Goal: Task Accomplishment & Management: Manage account settings

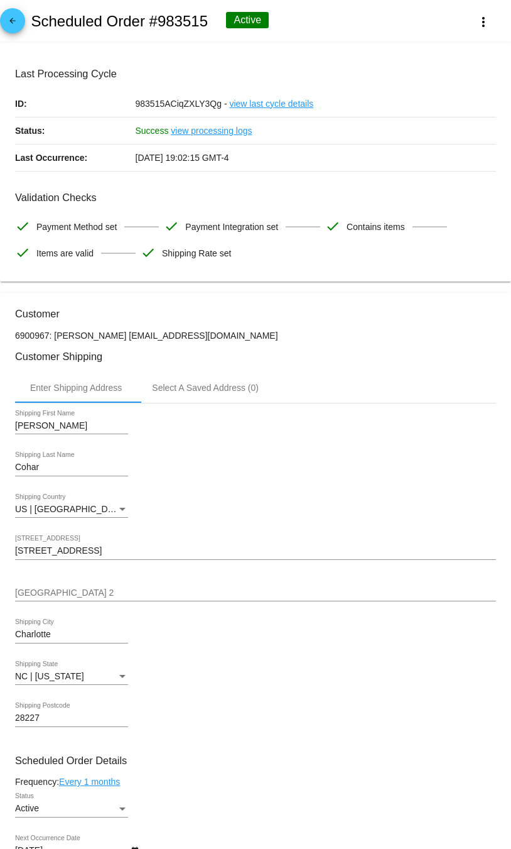
click at [153, 340] on p "6900967: [PERSON_NAME] [EMAIL_ADDRESS][DOMAIN_NAME]" at bounding box center [255, 335] width 481 height 10
drag, startPoint x: 119, startPoint y: 337, endPoint x: 217, endPoint y: 334, distance: 97.4
click at [218, 335] on p "6900967: [PERSON_NAME] [EMAIL_ADDRESS][DOMAIN_NAME]" at bounding box center [255, 335] width 481 height 10
copy p "[EMAIL_ADDRESS][DOMAIN_NAME]"
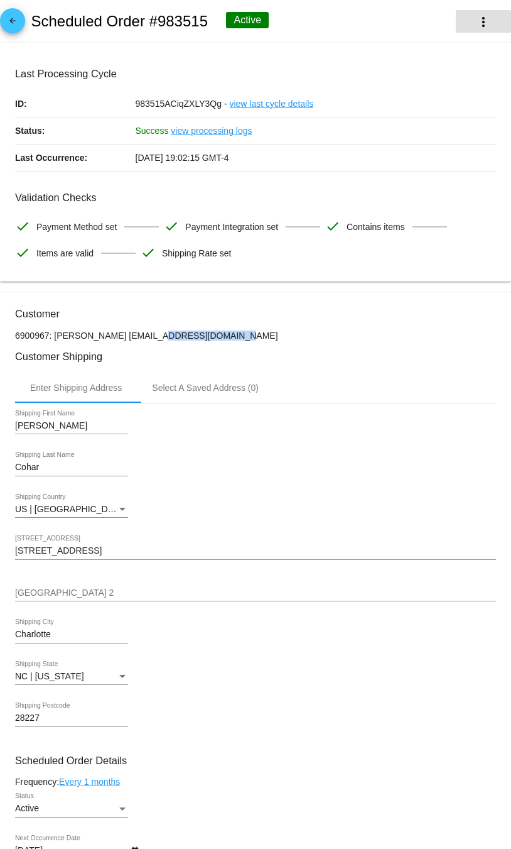
click at [488, 29] on mat-icon "more_vert" at bounding box center [483, 21] width 15 height 15
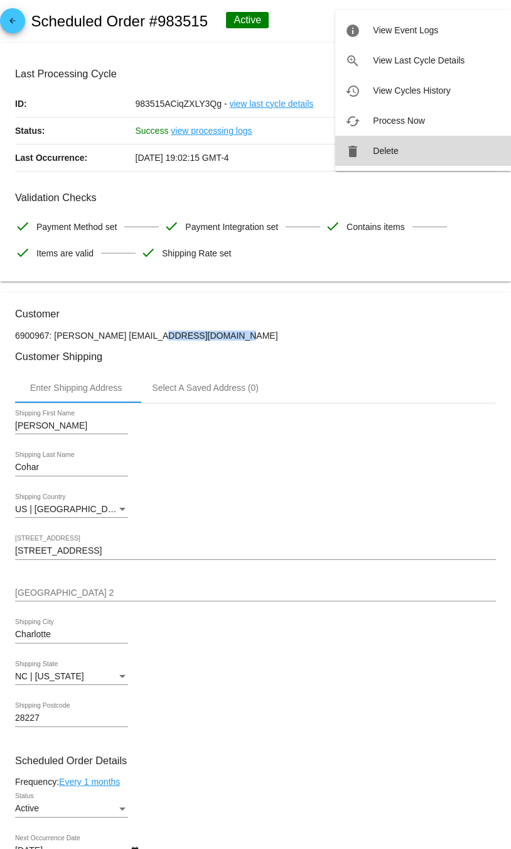
click at [417, 143] on button "delete Delete" at bounding box center [423, 151] width 176 height 30
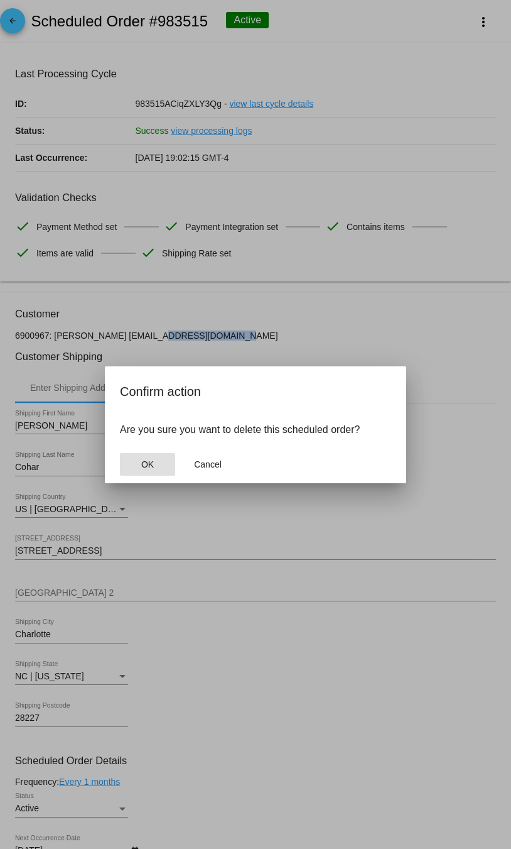
click at [140, 466] on button "OK" at bounding box center [147, 464] width 55 height 23
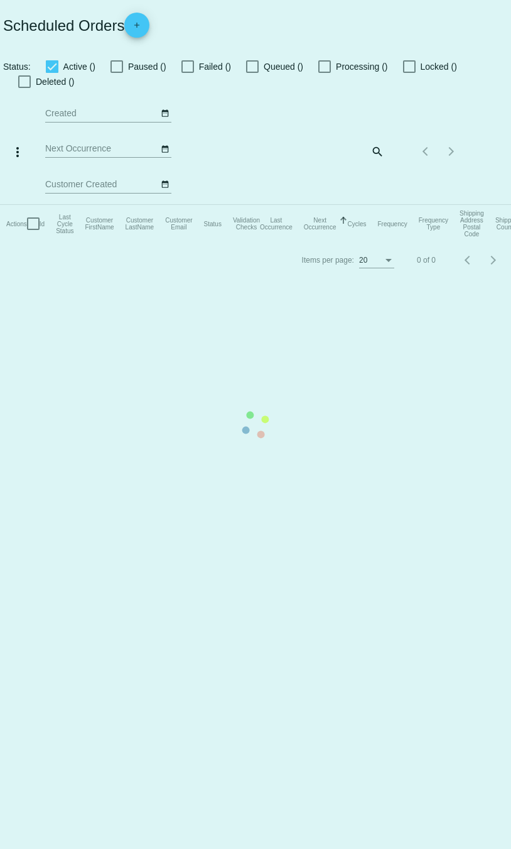
checkbox input "true"
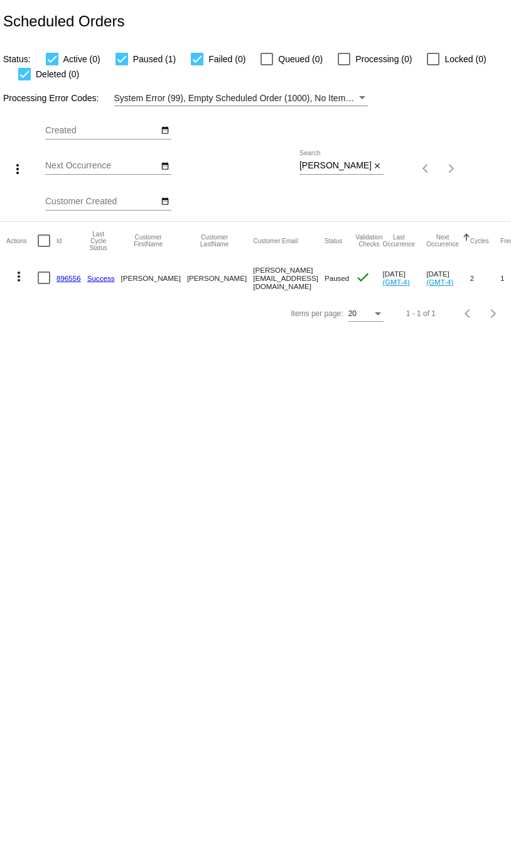
click at [368, 166] on input "[PERSON_NAME][EMAIL_ADDRESS][DOMAIN_NAME]" at bounding box center [336, 166] width 72 height 10
paste input "zwuvia"
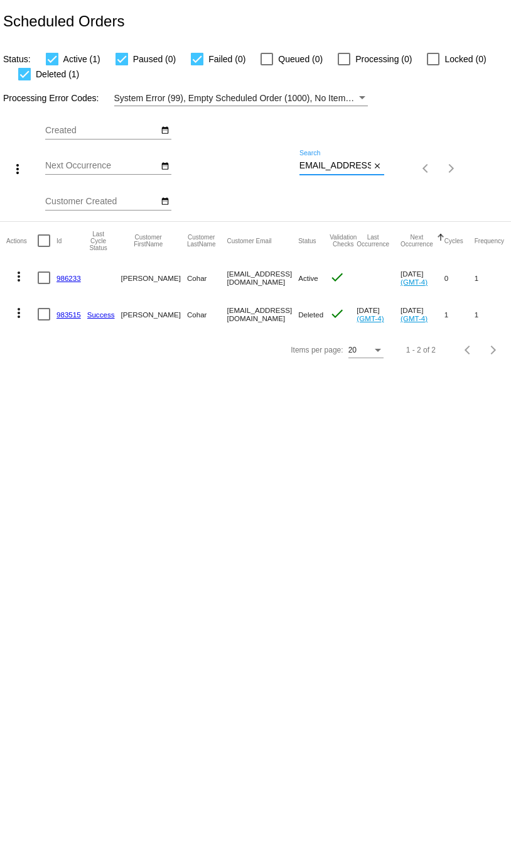
type input "[EMAIL_ADDRESS][DOMAIN_NAME]"
click at [67, 280] on link "986233" at bounding box center [69, 278] width 25 height 8
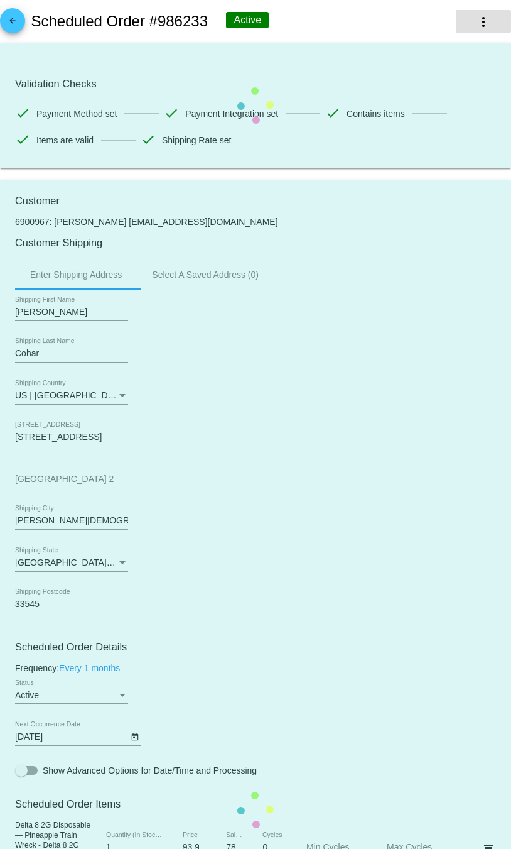
click at [481, 22] on mat-icon "more_vert" at bounding box center [483, 21] width 15 height 15
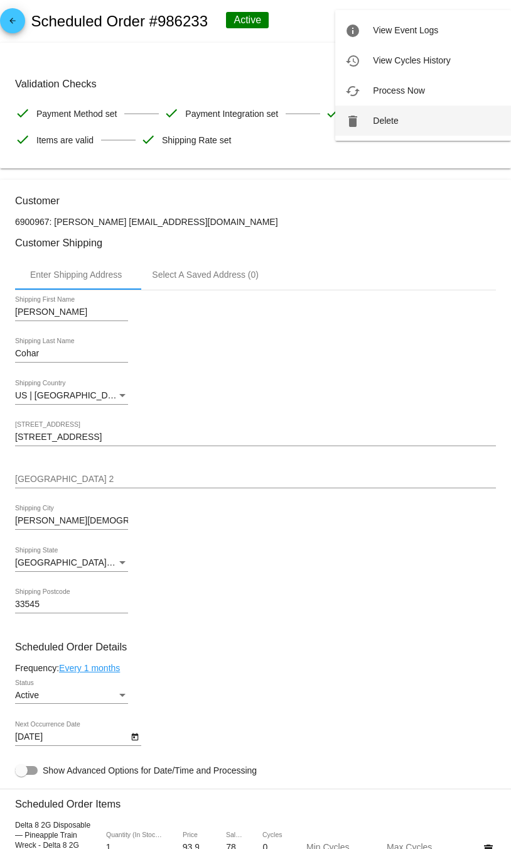
click at [434, 122] on button "delete Delete" at bounding box center [423, 121] width 176 height 30
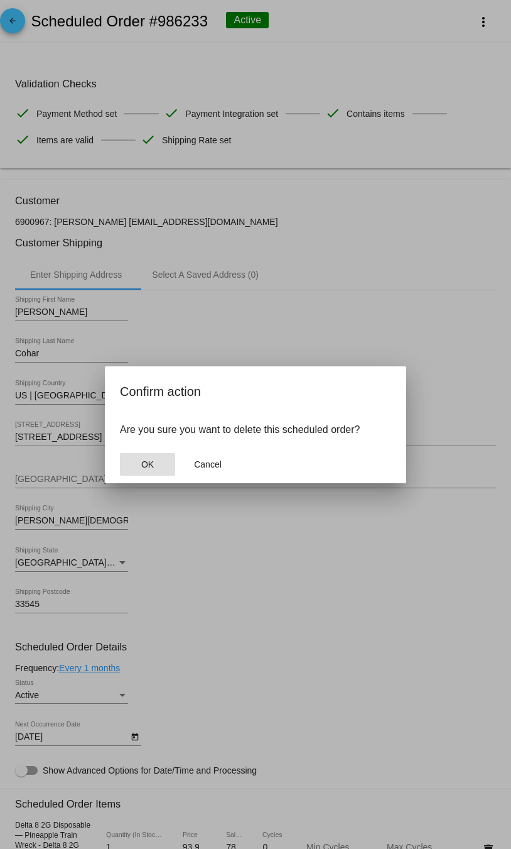
click at [139, 466] on button "OK" at bounding box center [147, 464] width 55 height 23
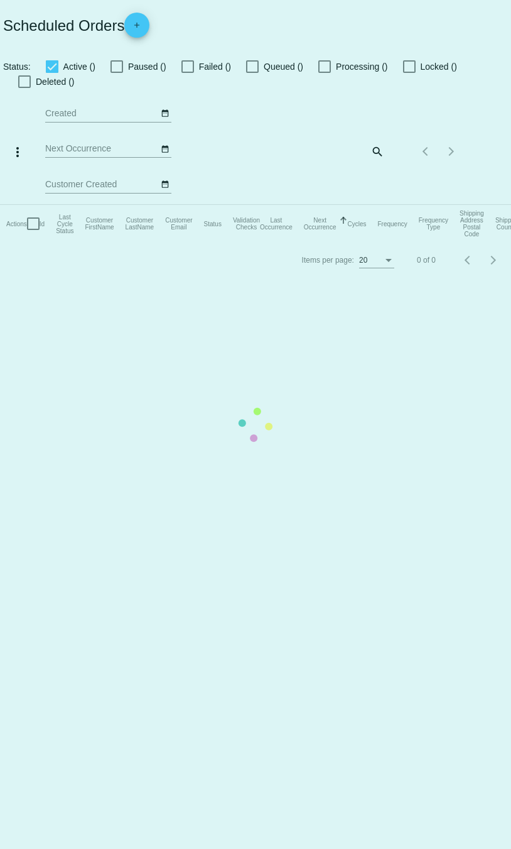
checkbox input "true"
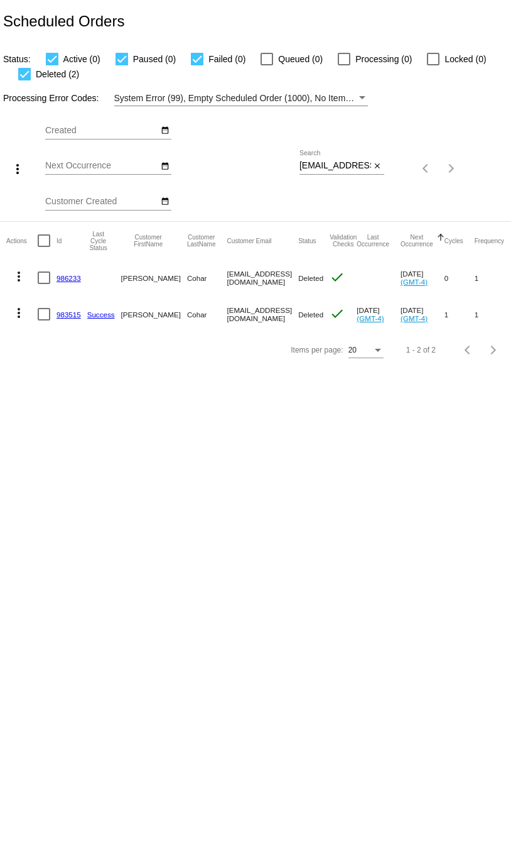
click at [349, 172] on div "[EMAIL_ADDRESS][DOMAIN_NAME] Search" at bounding box center [336, 162] width 72 height 25
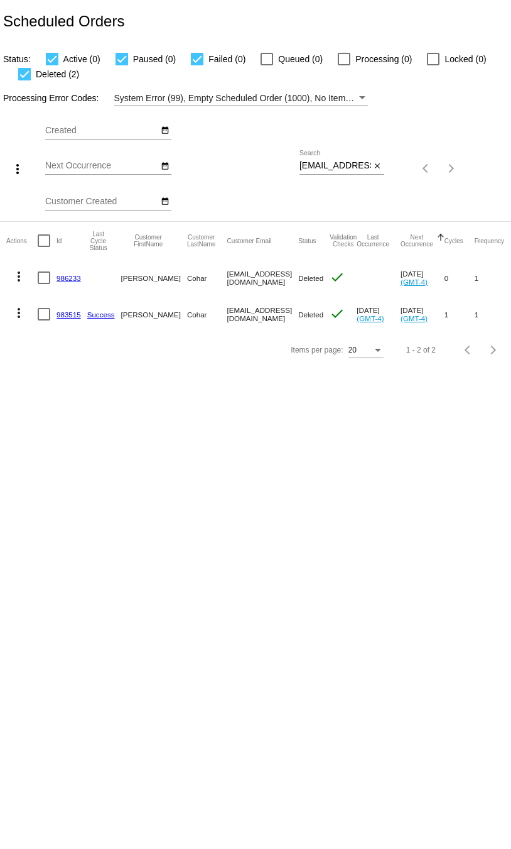
scroll to position [0, 3]
click at [349, 171] on input "[EMAIL_ADDRESS][DOMAIN_NAME]" at bounding box center [336, 166] width 72 height 10
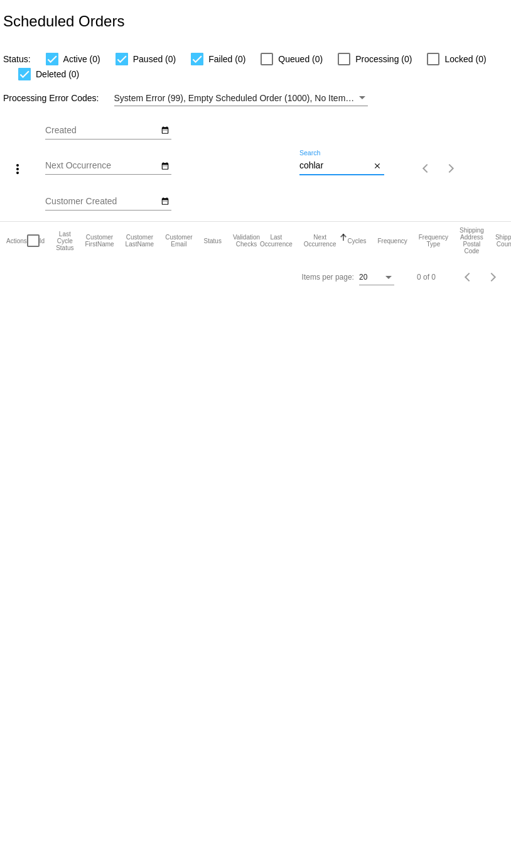
click at [349, 158] on div "cohlar Search" at bounding box center [336, 162] width 72 height 25
type input "c"
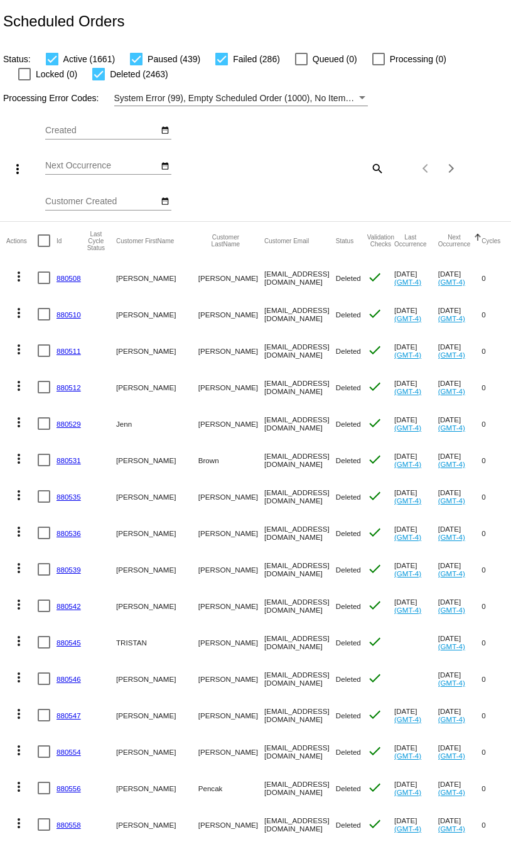
click at [383, 168] on mat-icon "search" at bounding box center [376, 167] width 15 height 19
click at [371, 168] on input "Search" at bounding box center [342, 166] width 85 height 10
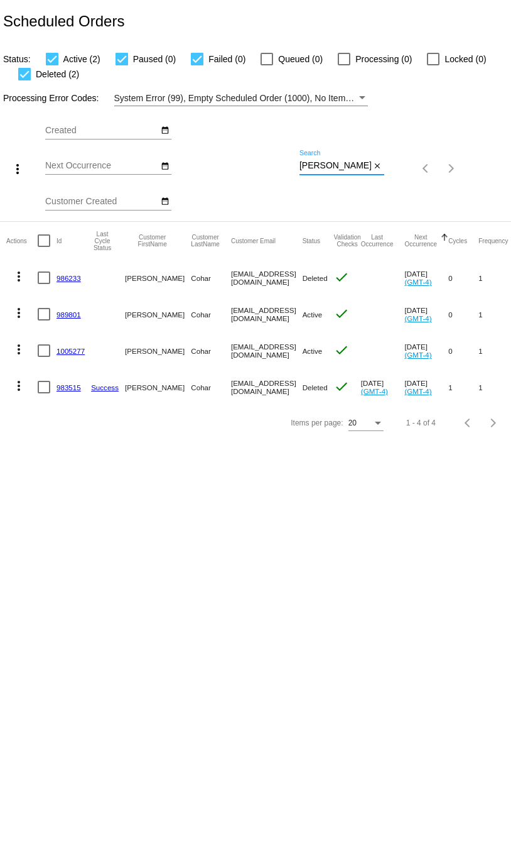
type input "[PERSON_NAME]"
click at [79, 314] on link "989801" at bounding box center [69, 314] width 25 height 8
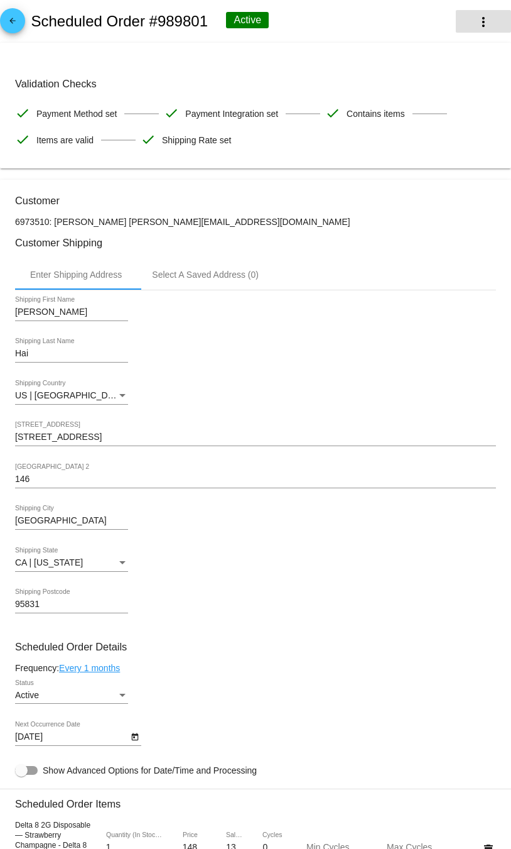
click at [489, 26] on mat-icon "more_vert" at bounding box center [483, 21] width 15 height 15
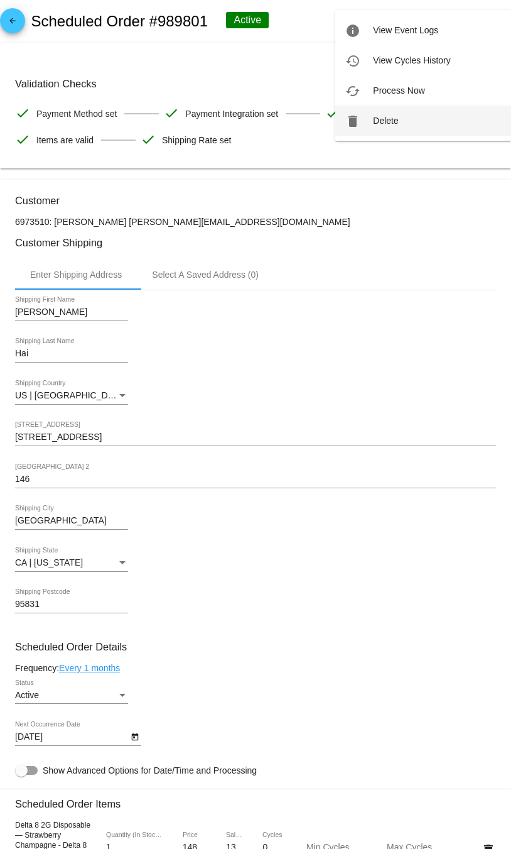
click at [398, 111] on button "delete Delete" at bounding box center [423, 121] width 176 height 30
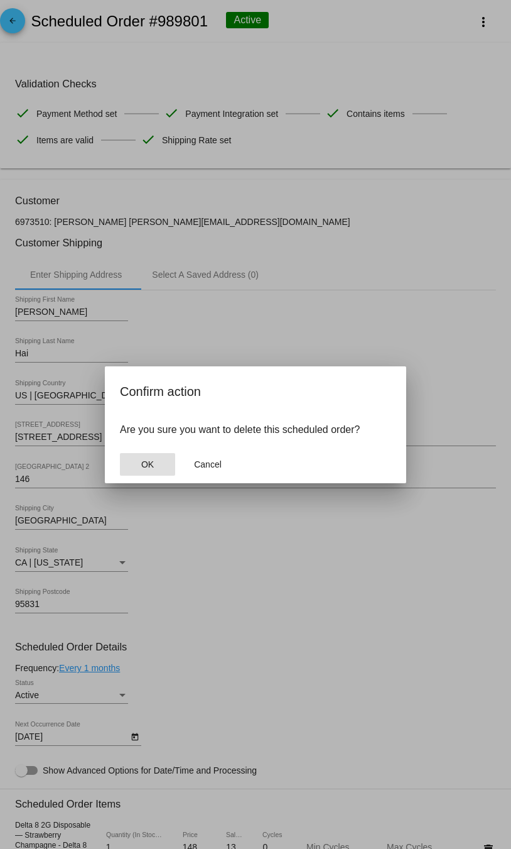
click at [148, 463] on span "OK" at bounding box center [147, 464] width 13 height 10
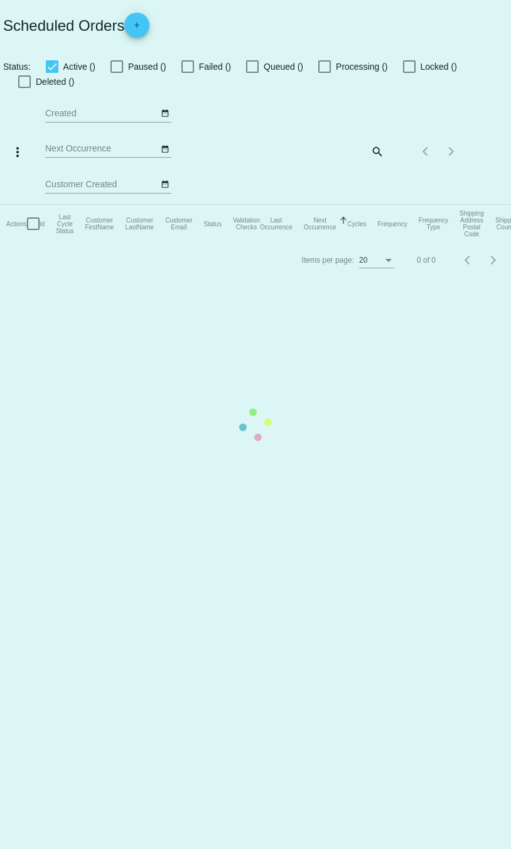
checkbox input "true"
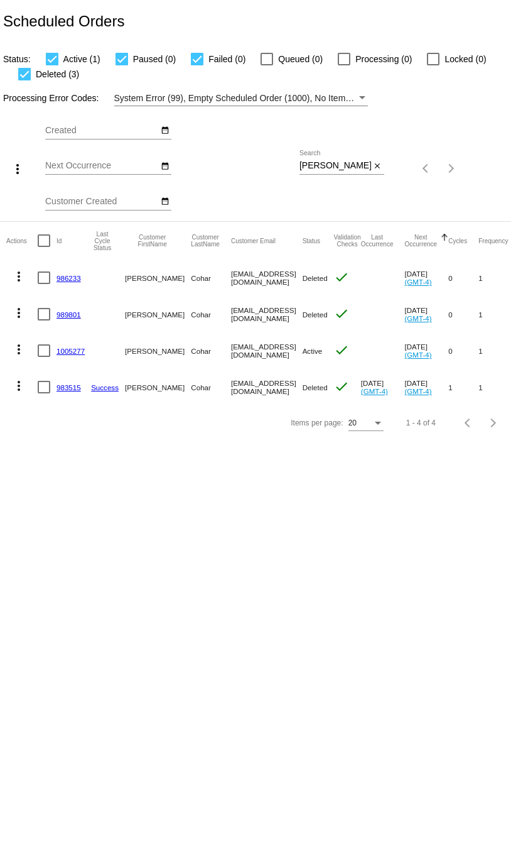
click at [73, 349] on link "1005277" at bounding box center [71, 351] width 28 height 8
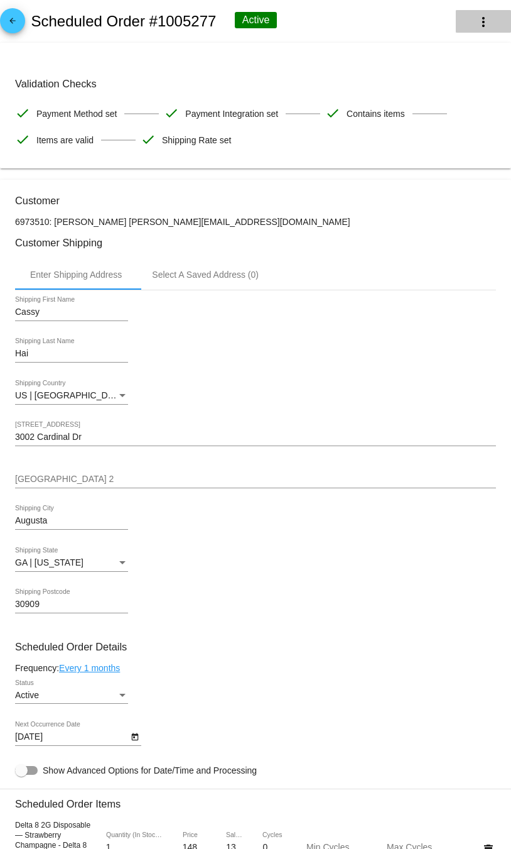
click at [486, 16] on mat-icon "more_vert" at bounding box center [483, 21] width 15 height 15
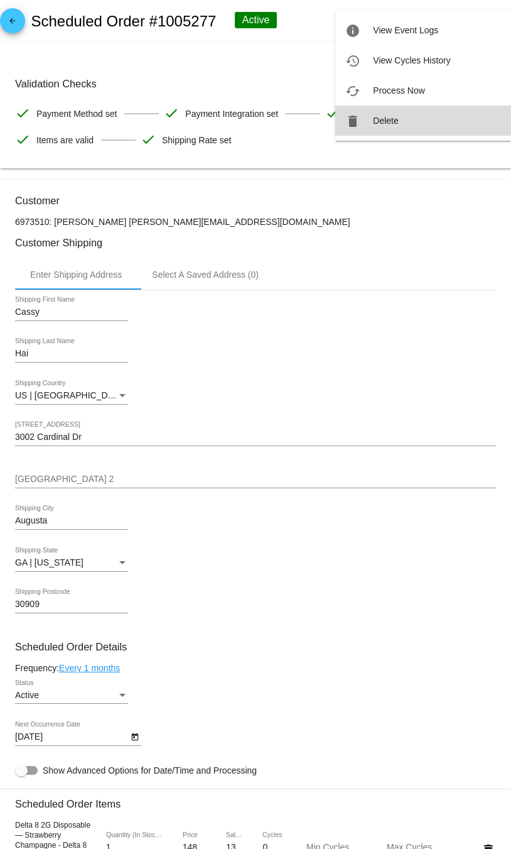
click at [397, 114] on button "delete Delete" at bounding box center [423, 121] width 176 height 30
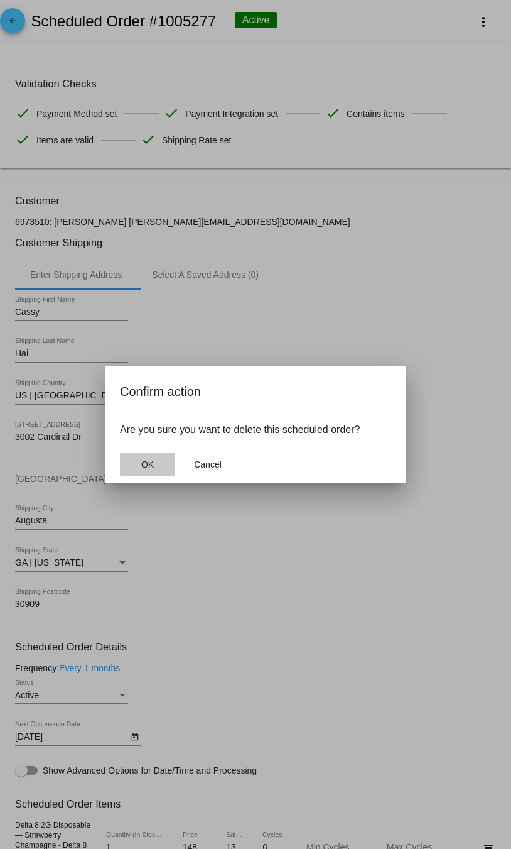
click at [153, 466] on span "OK" at bounding box center [147, 464] width 13 height 10
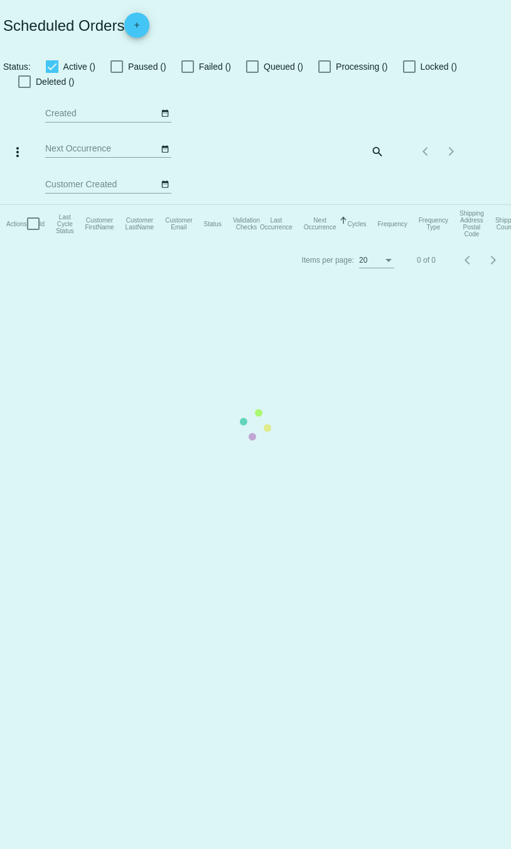
checkbox input "true"
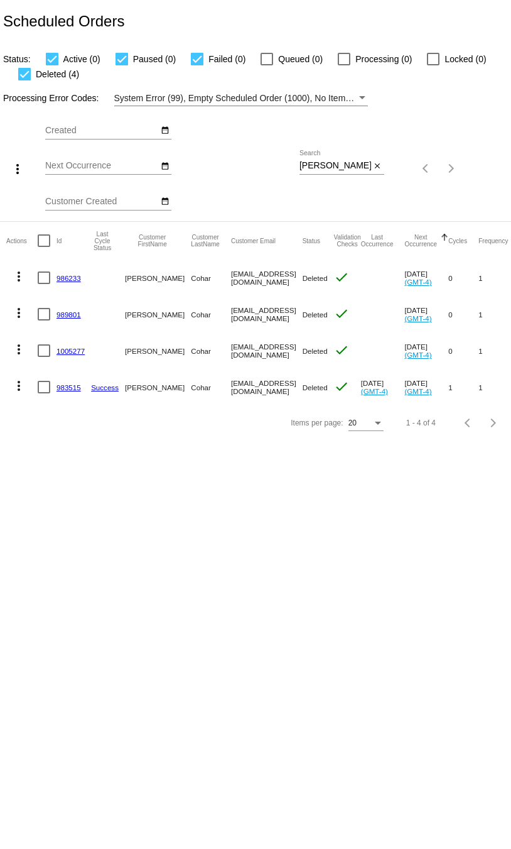
click at [76, 352] on link "1005277" at bounding box center [71, 351] width 28 height 8
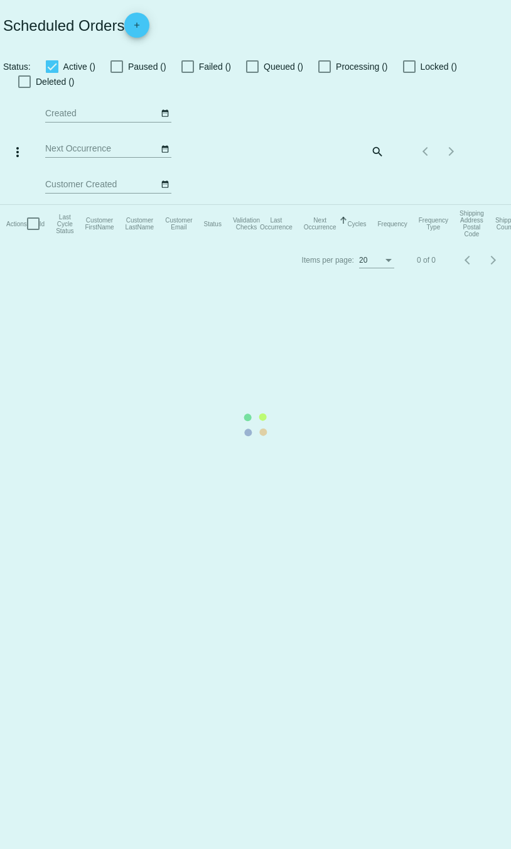
checkbox input "true"
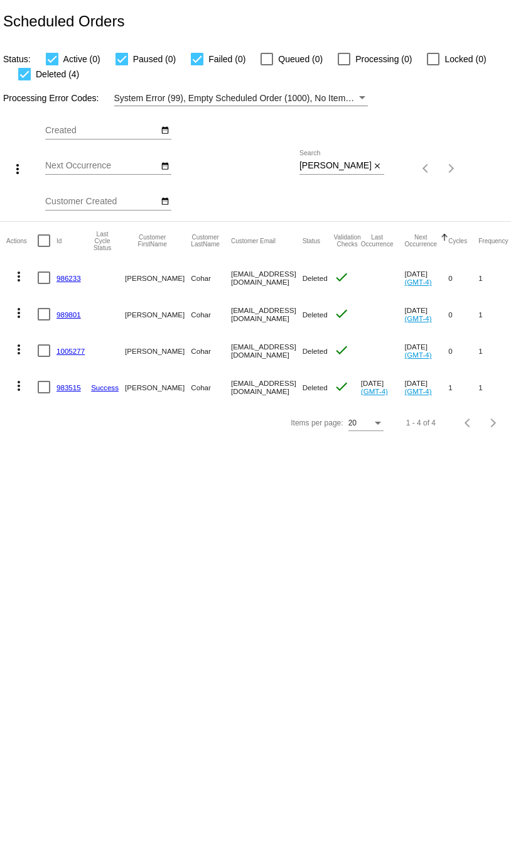
click at [64, 390] on link "983515" at bounding box center [69, 387] width 25 height 8
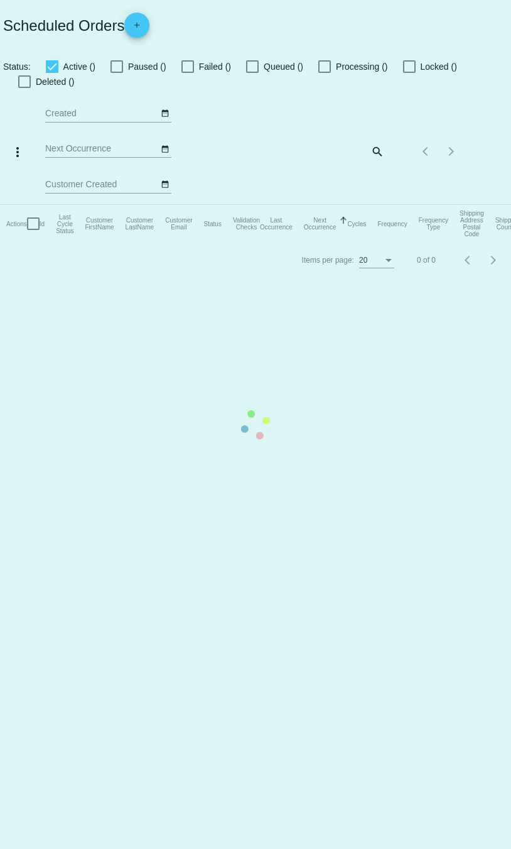
checkbox input "true"
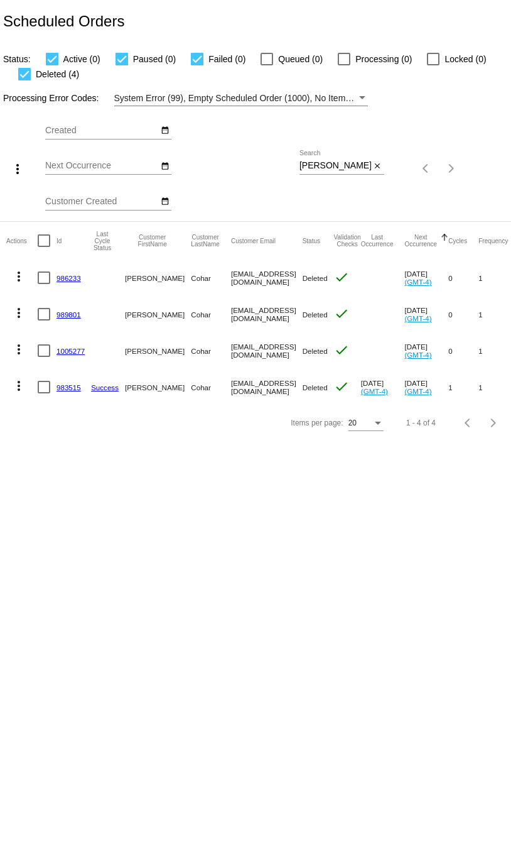
click at [57, 317] on link "989801" at bounding box center [69, 314] width 25 height 8
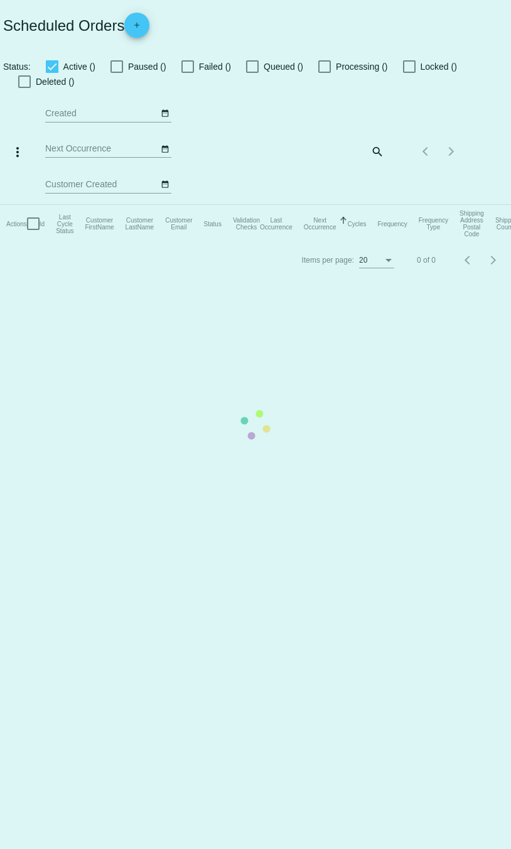
checkbox input "true"
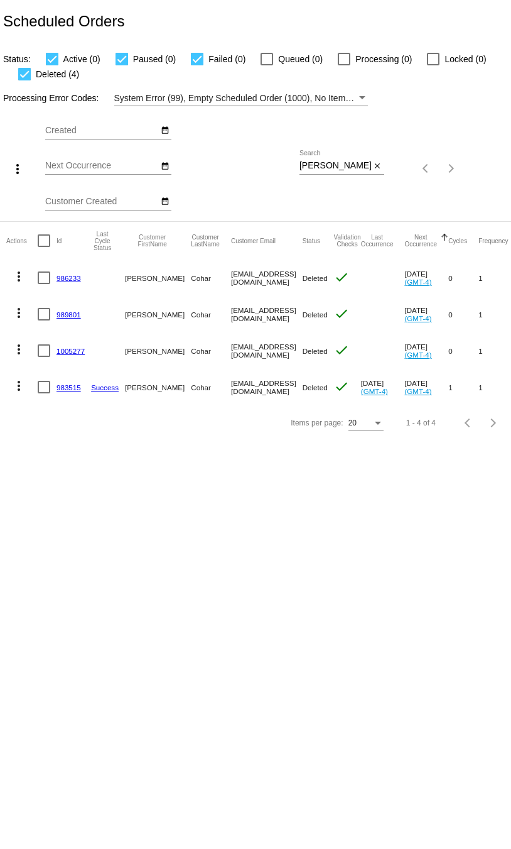
click at [69, 274] on link "986233" at bounding box center [69, 278] width 25 height 8
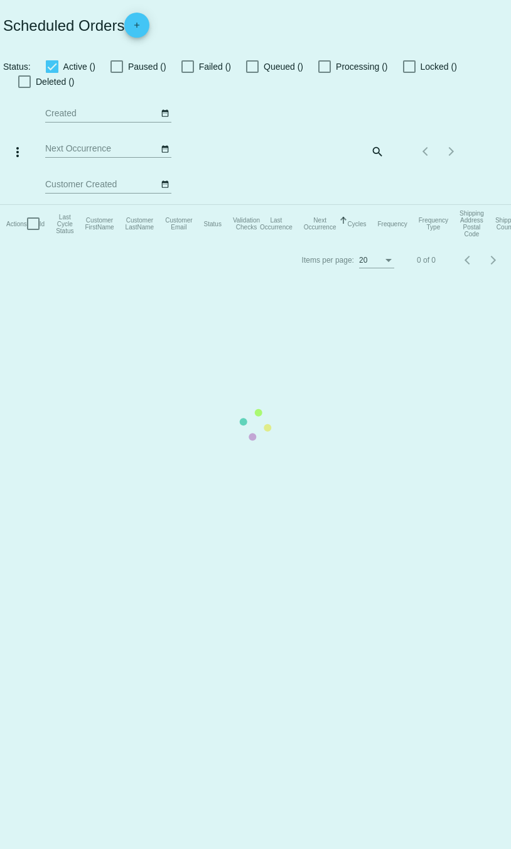
checkbox input "true"
